Goal: Task Accomplishment & Management: Use online tool/utility

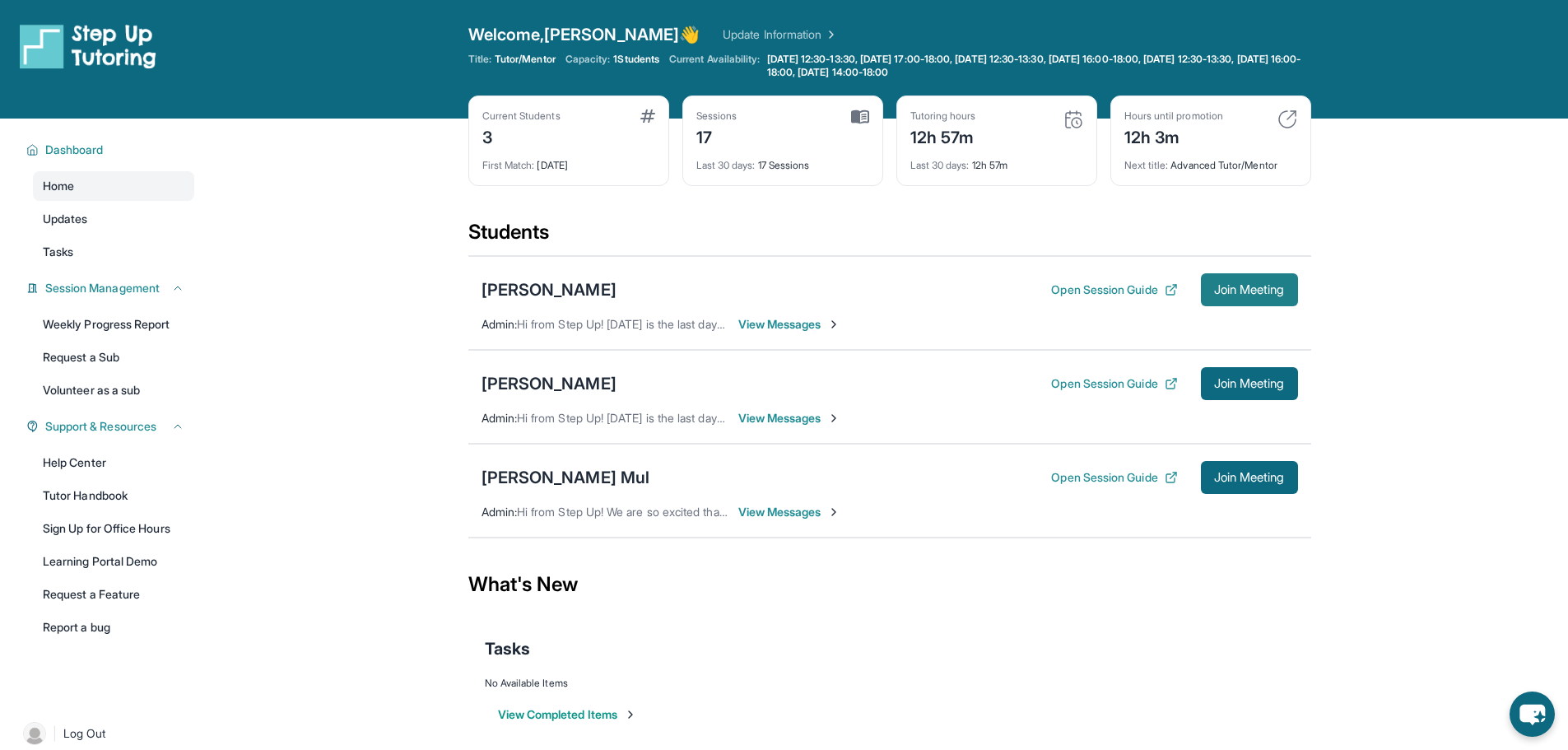
click at [1271, 293] on span "Join Meeting" at bounding box center [1249, 290] width 71 height 9
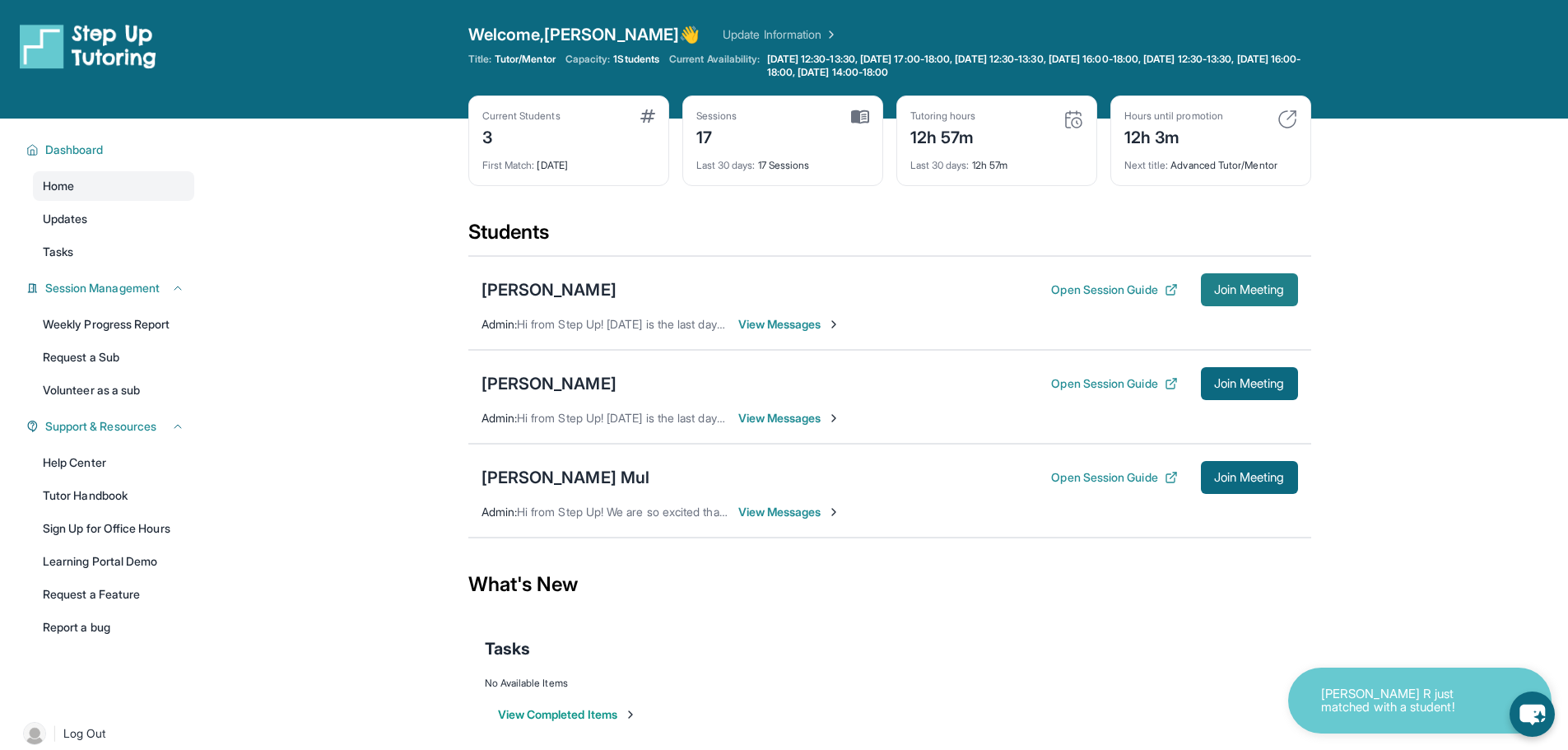
click at [1254, 292] on span "Join Meeting" at bounding box center [1249, 290] width 71 height 9
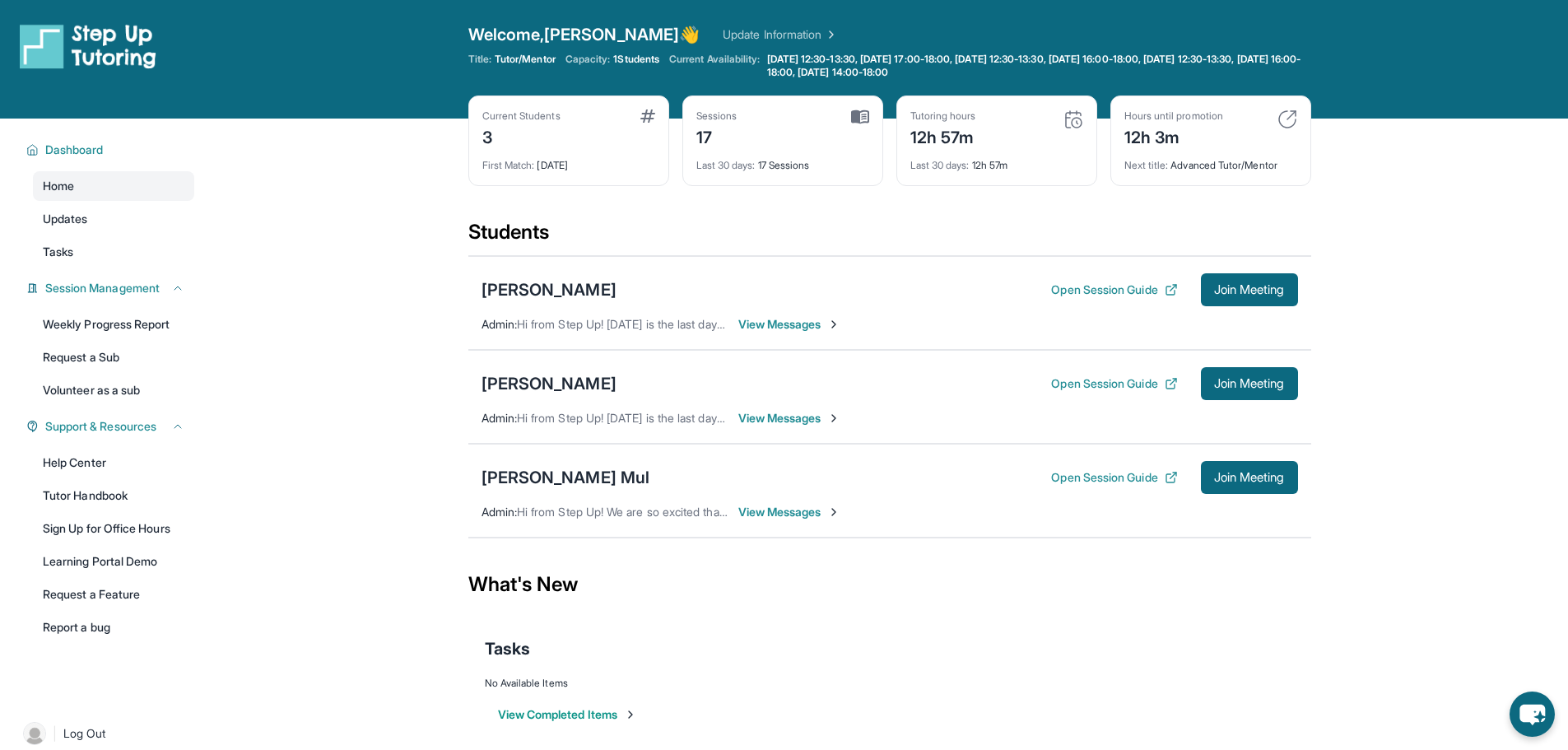
click at [918, 331] on div "Jesus Espindola Open Session Guide Join Meeting Admin : Hi from Step Up! Today …" at bounding box center [889, 302] width 842 height 93
click at [1226, 296] on button "Join Meeting" at bounding box center [1249, 290] width 97 height 33
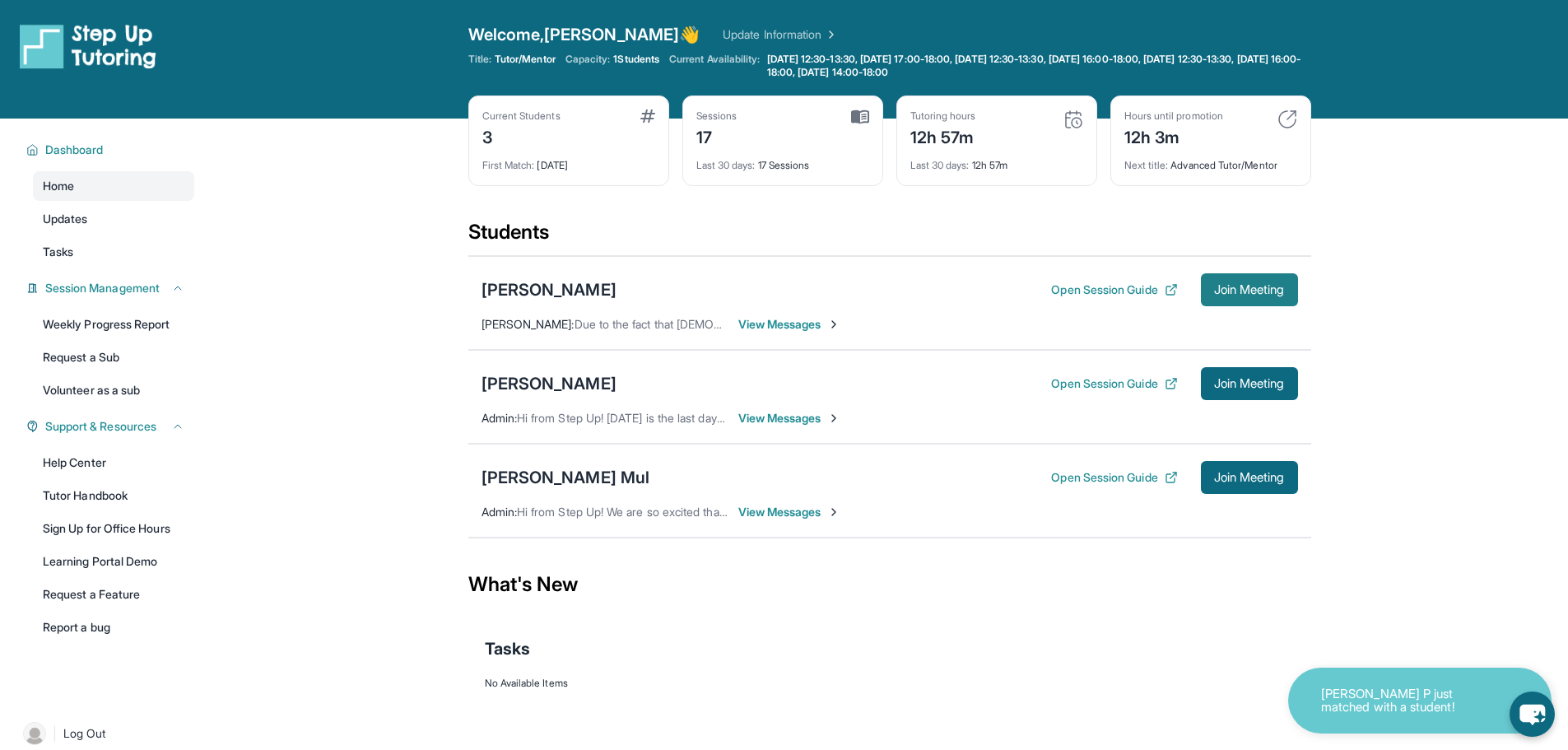
click at [1245, 298] on button "Join Meeting" at bounding box center [1249, 290] width 97 height 33
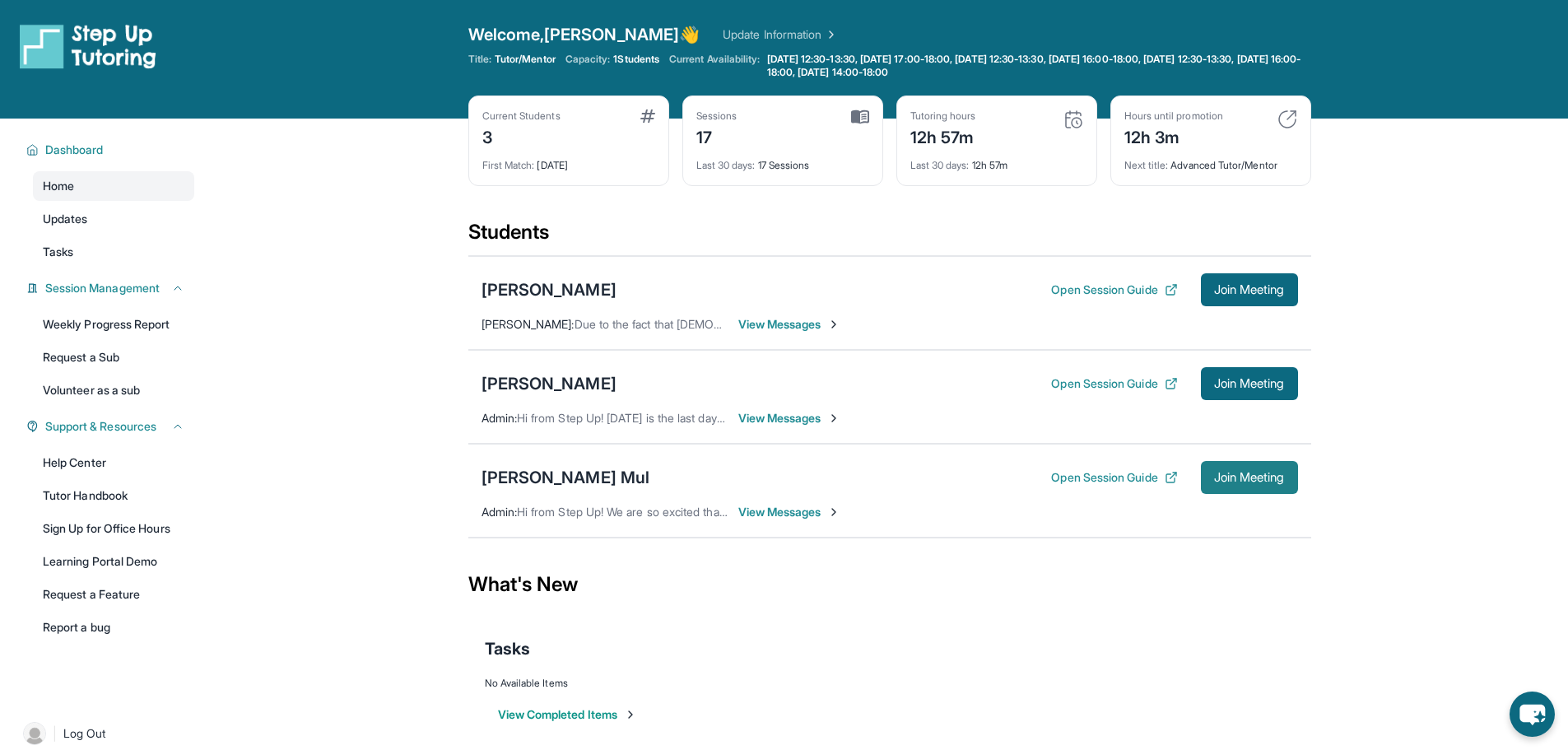
click at [1223, 486] on button "Join Meeting" at bounding box center [1249, 477] width 97 height 33
click at [1104, 293] on button "Open Session Guide" at bounding box center [1113, 289] width 125 height 16
click at [1103, 390] on button "Open Session Guide" at bounding box center [1113, 383] width 125 height 16
